Goal: Task Accomplishment & Management: Use online tool/utility

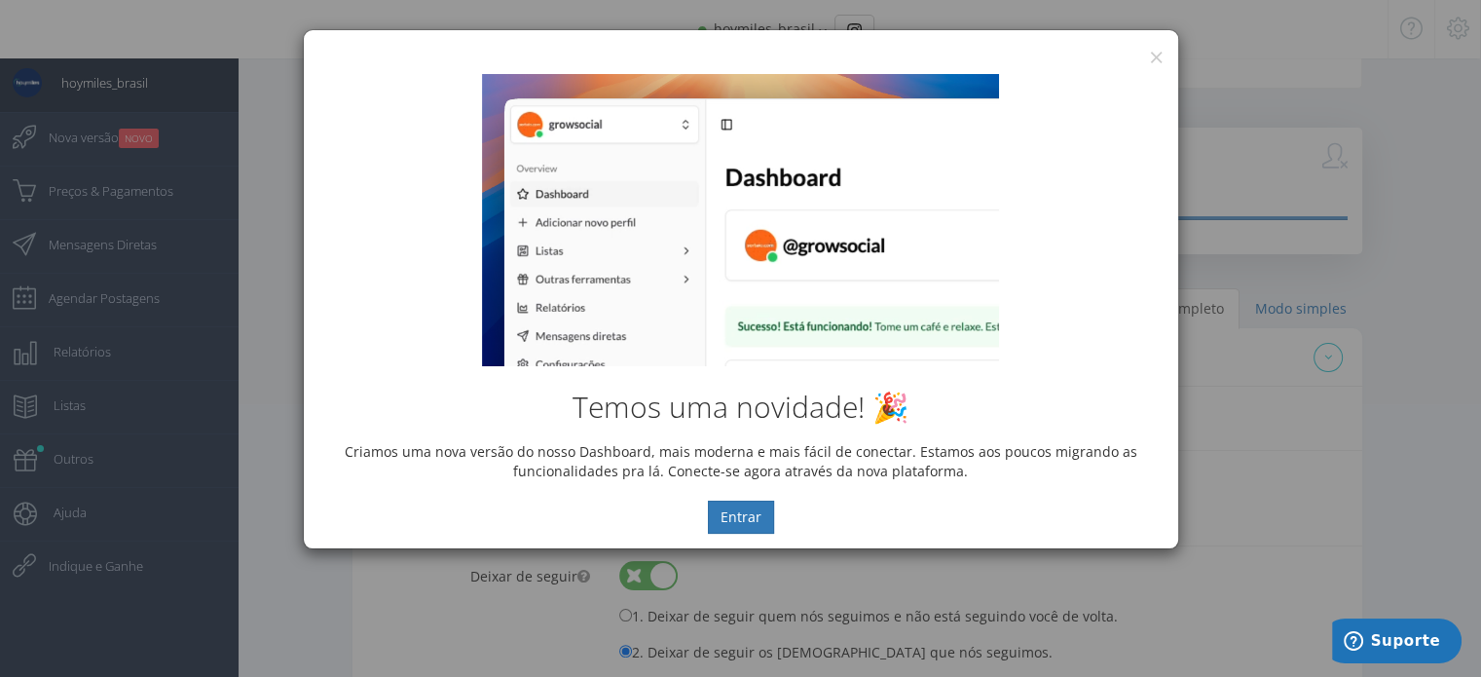
click at [1151, 60] on div "Temos uma novidade! 🎉 Criamos uma nova versão do nosso Dashboard, mais moderna …" at bounding box center [741, 303] width 875 height 489
click at [1157, 45] on button "×" at bounding box center [1156, 57] width 15 height 26
